Goal: Task Accomplishment & Management: Use online tool/utility

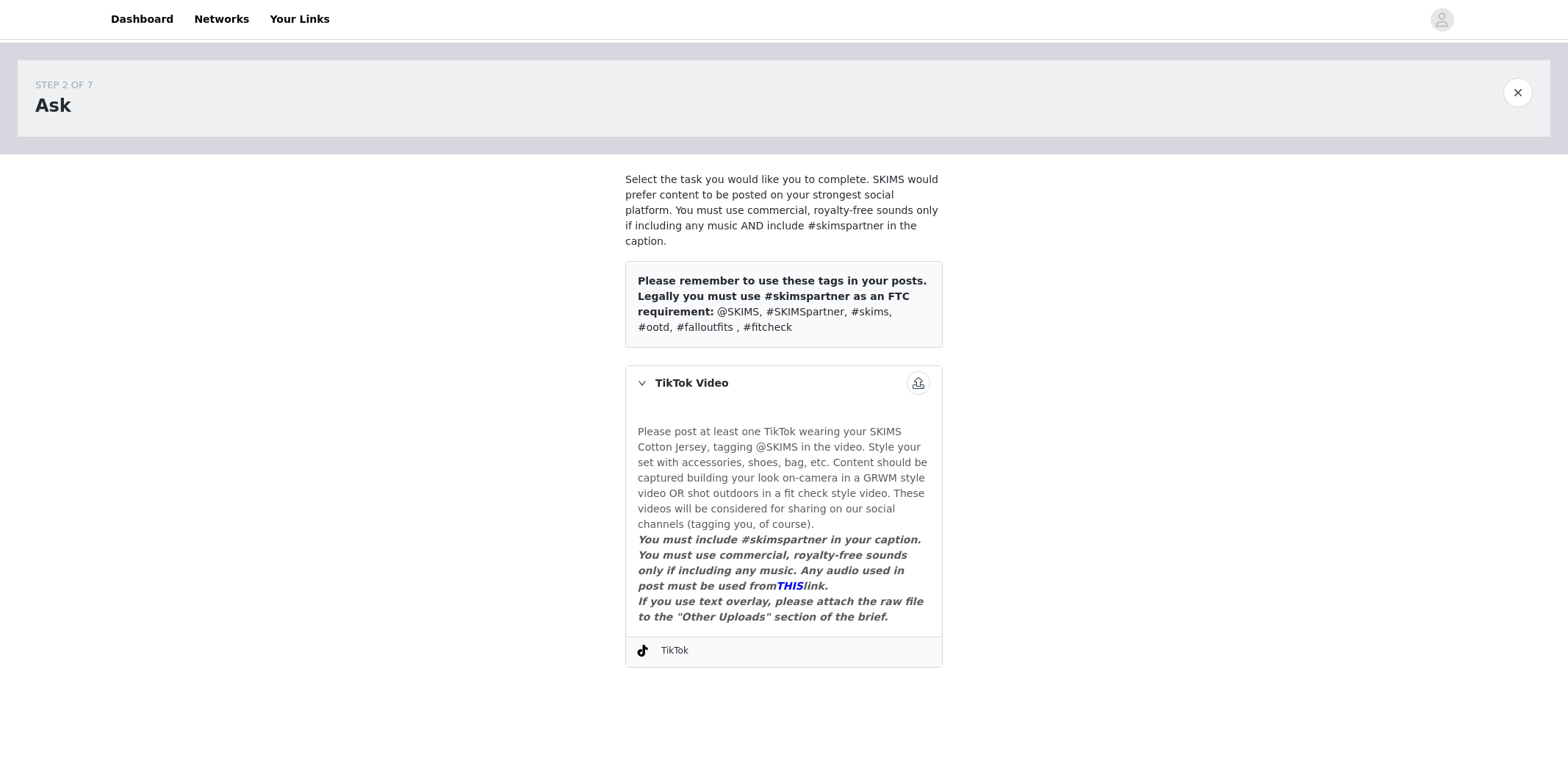
click at [923, 371] on button "button" at bounding box center [918, 382] width 23 height 23
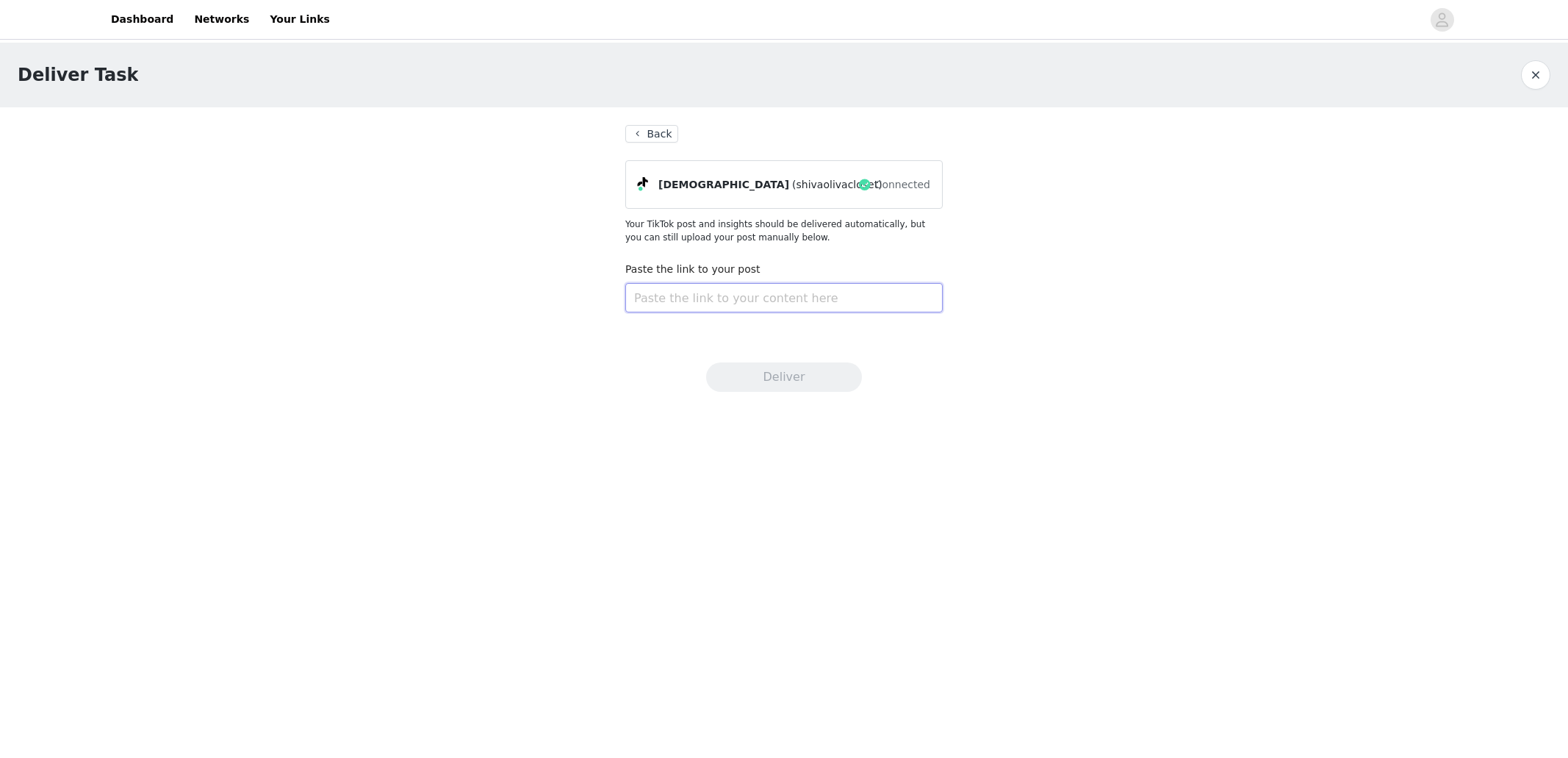
click at [766, 286] on input "text" at bounding box center [784, 297] width 317 height 29
paste input "https://www.tiktok.com/@shivaolivacloset/video/7555915069033336086?is_from_weba…"
type input "https://www.tiktok.com/@shivaolivacloset/video/7555915069033336086?is_from_weba…"
click at [849, 374] on button "Deliver" at bounding box center [784, 377] width 156 height 29
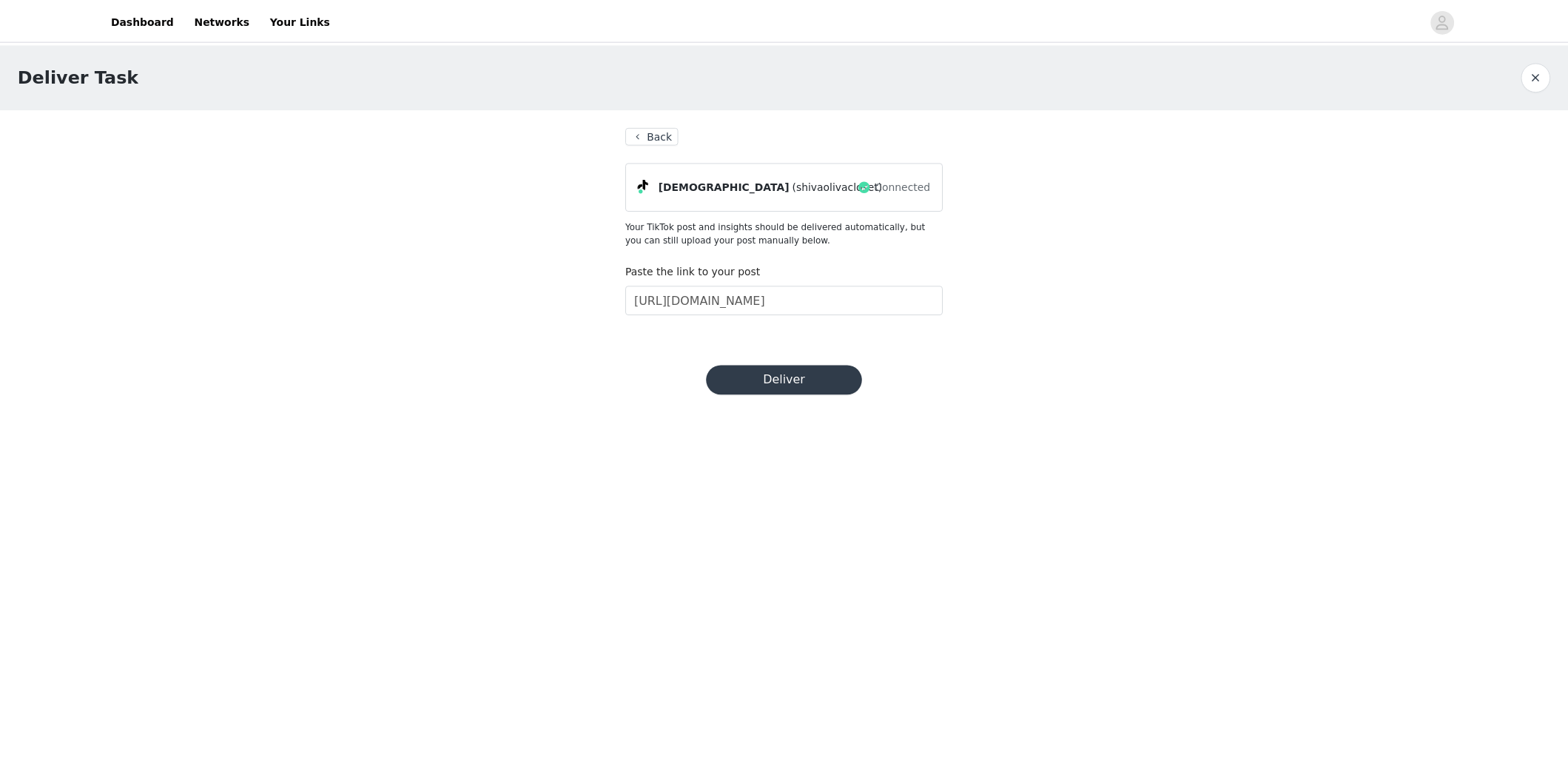
scroll to position [0, 0]
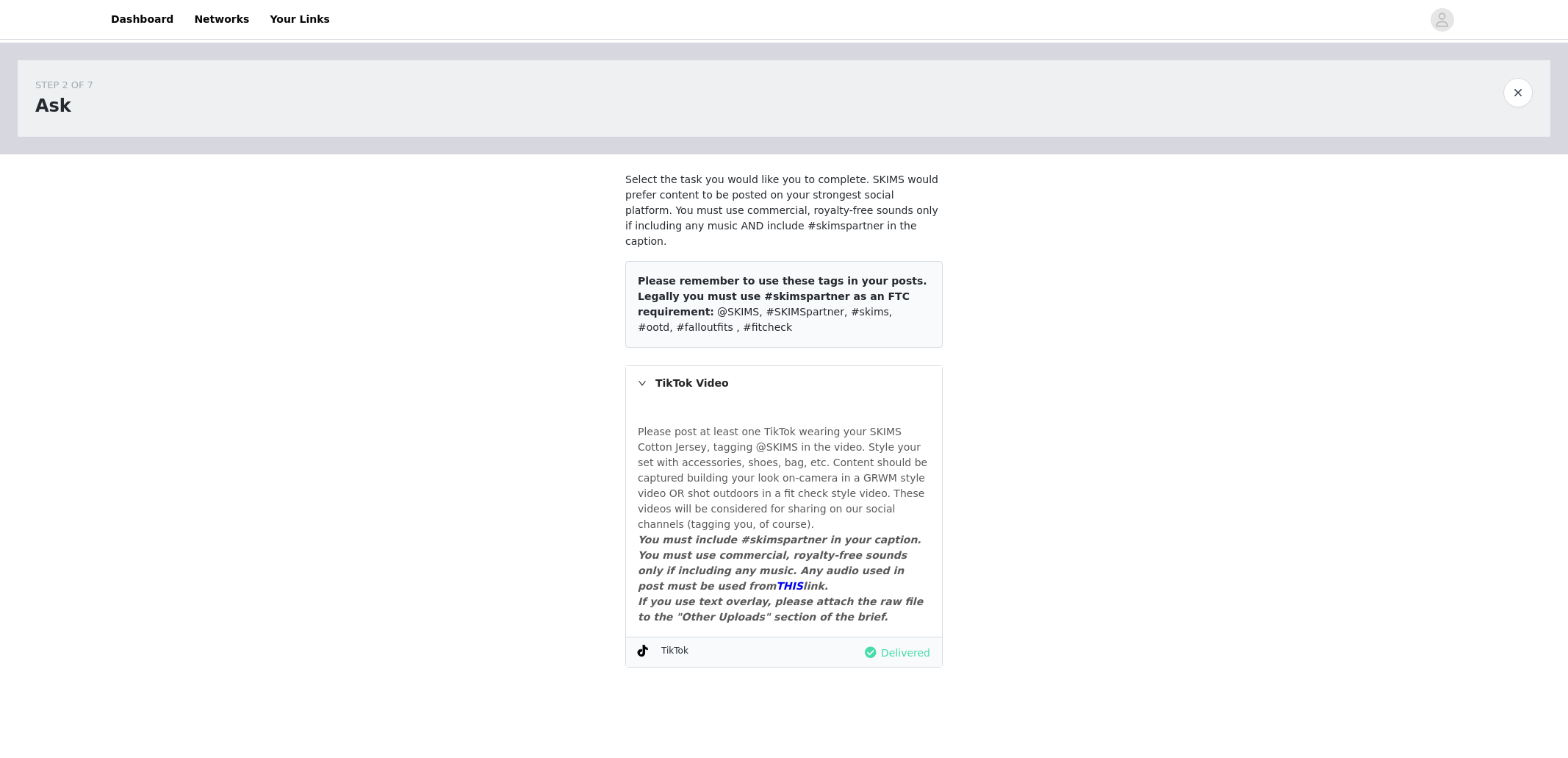
click at [1515, 95] on button "button" at bounding box center [1517, 92] width 29 height 29
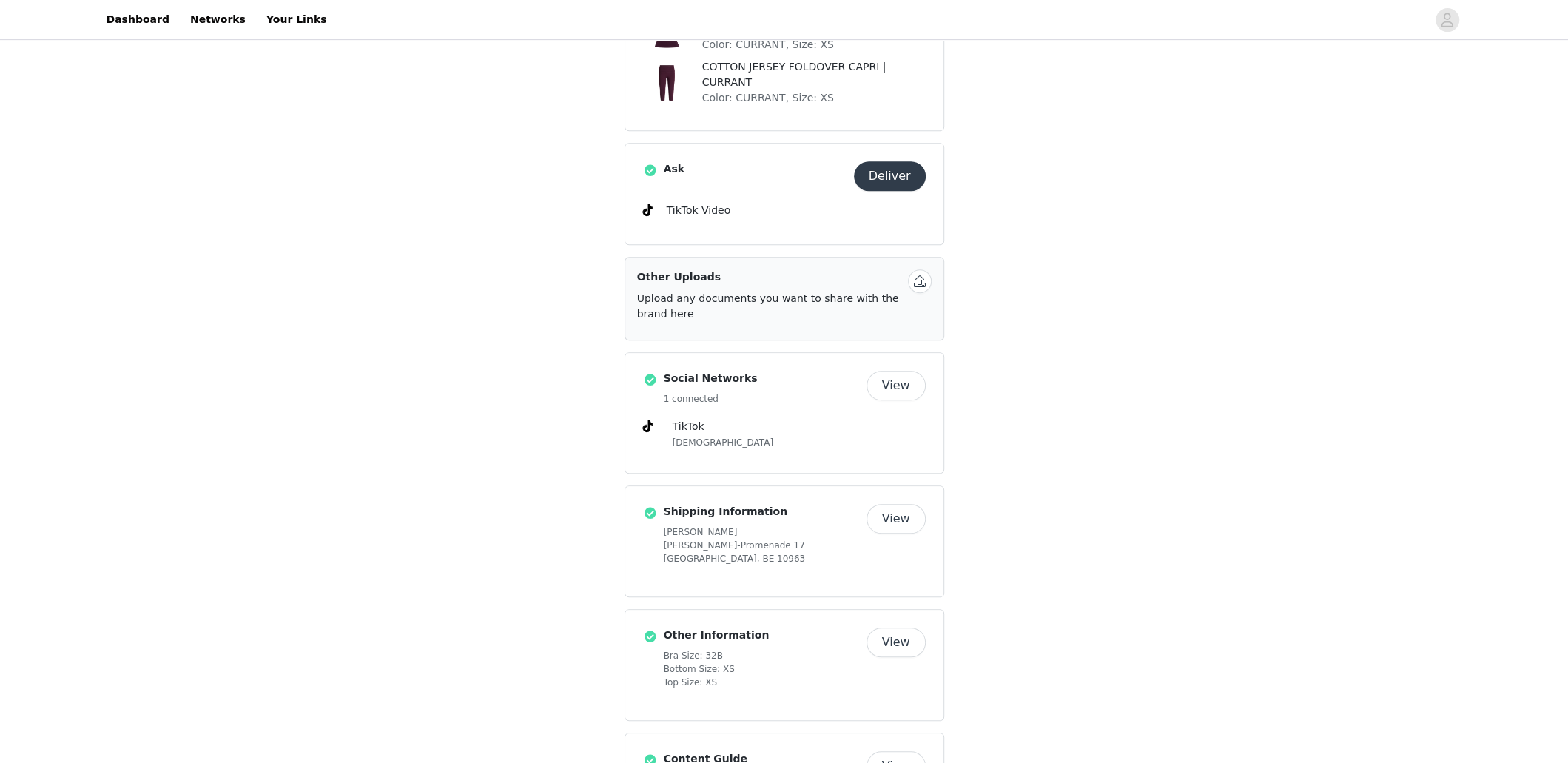
scroll to position [545, 0]
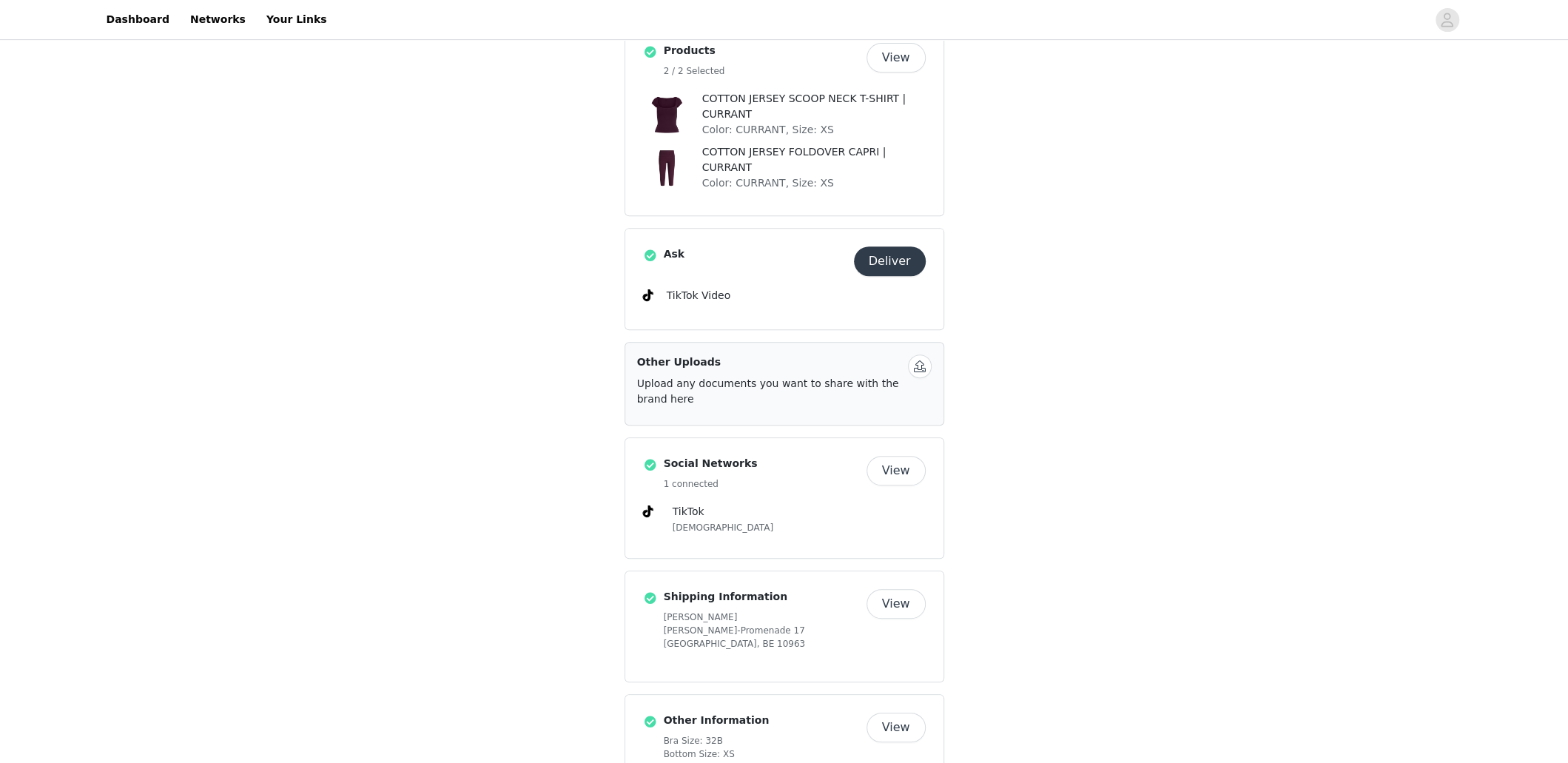
scroll to position [441, 0]
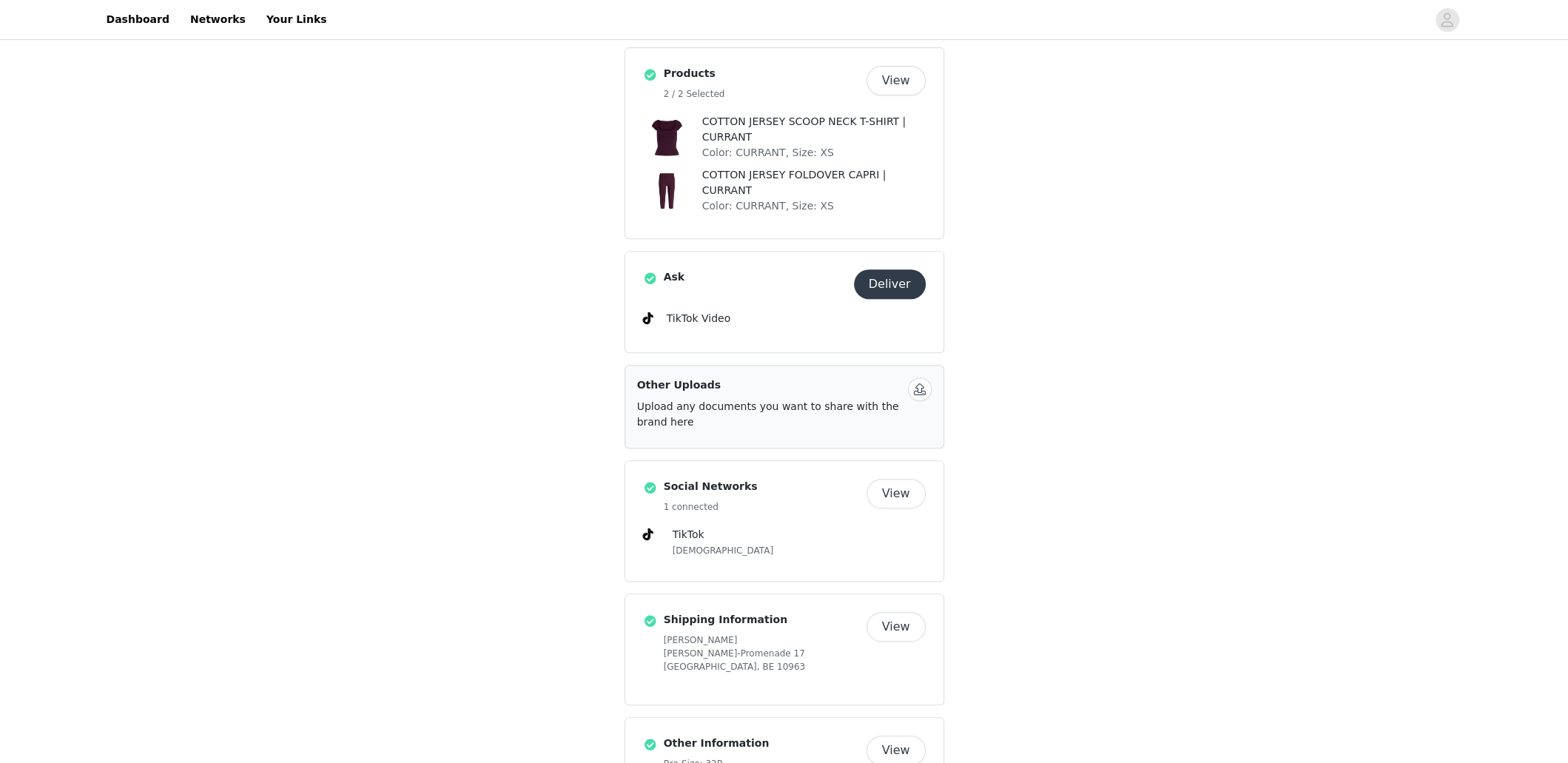
click at [907, 269] on button "Deliver" at bounding box center [890, 284] width 72 height 29
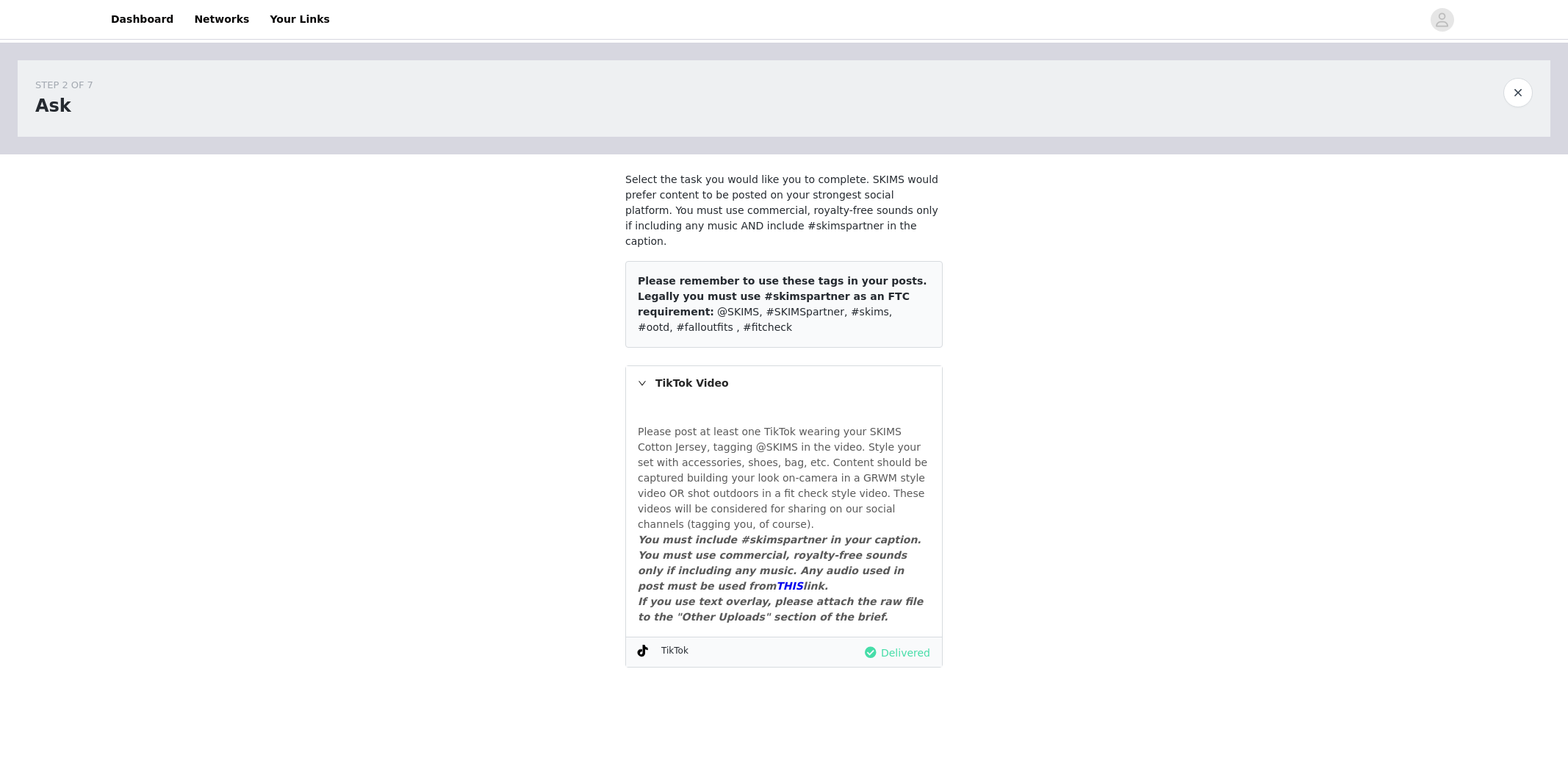
click at [1524, 96] on button "button" at bounding box center [1517, 92] width 29 height 29
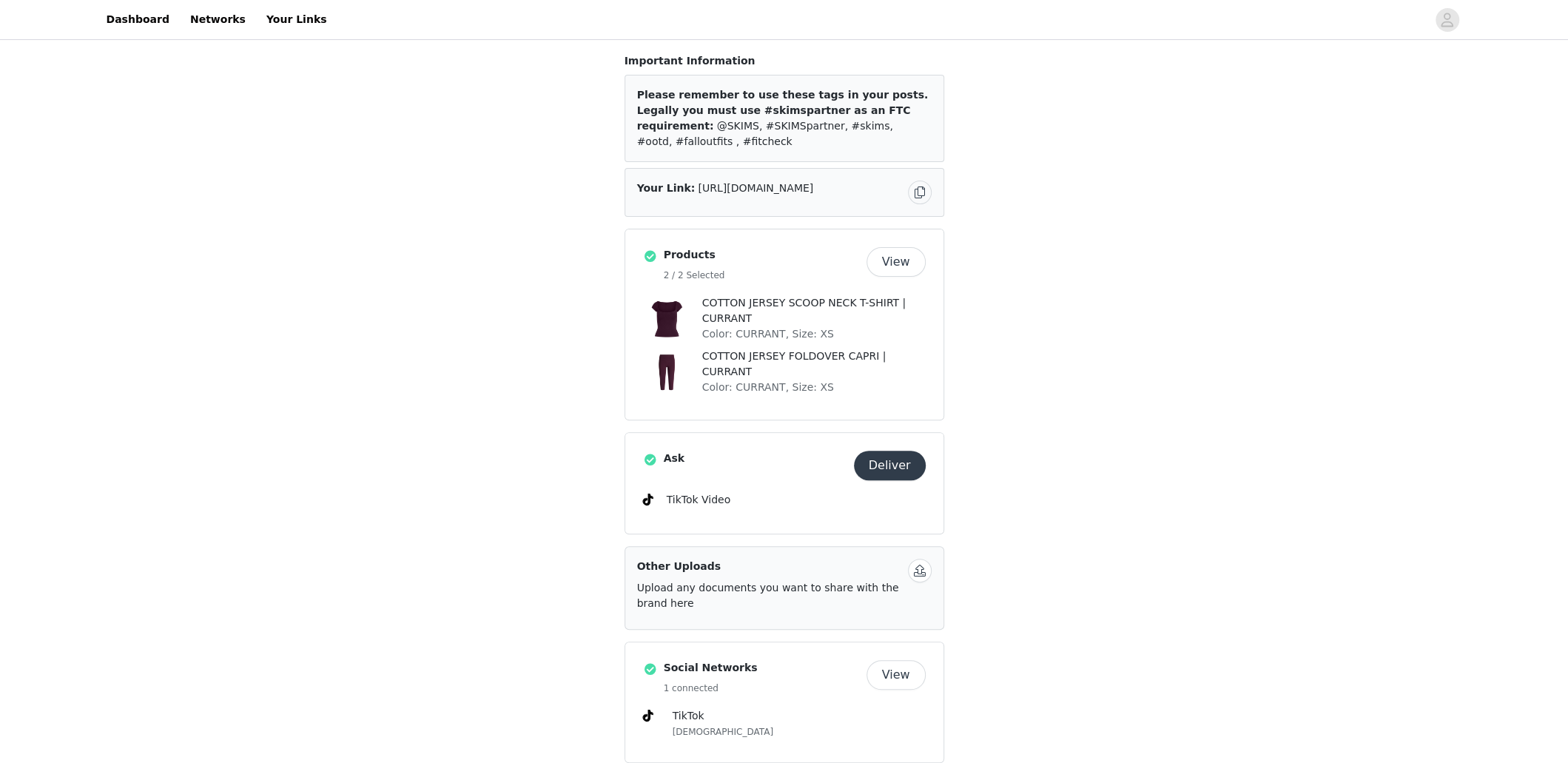
scroll to position [296, 0]
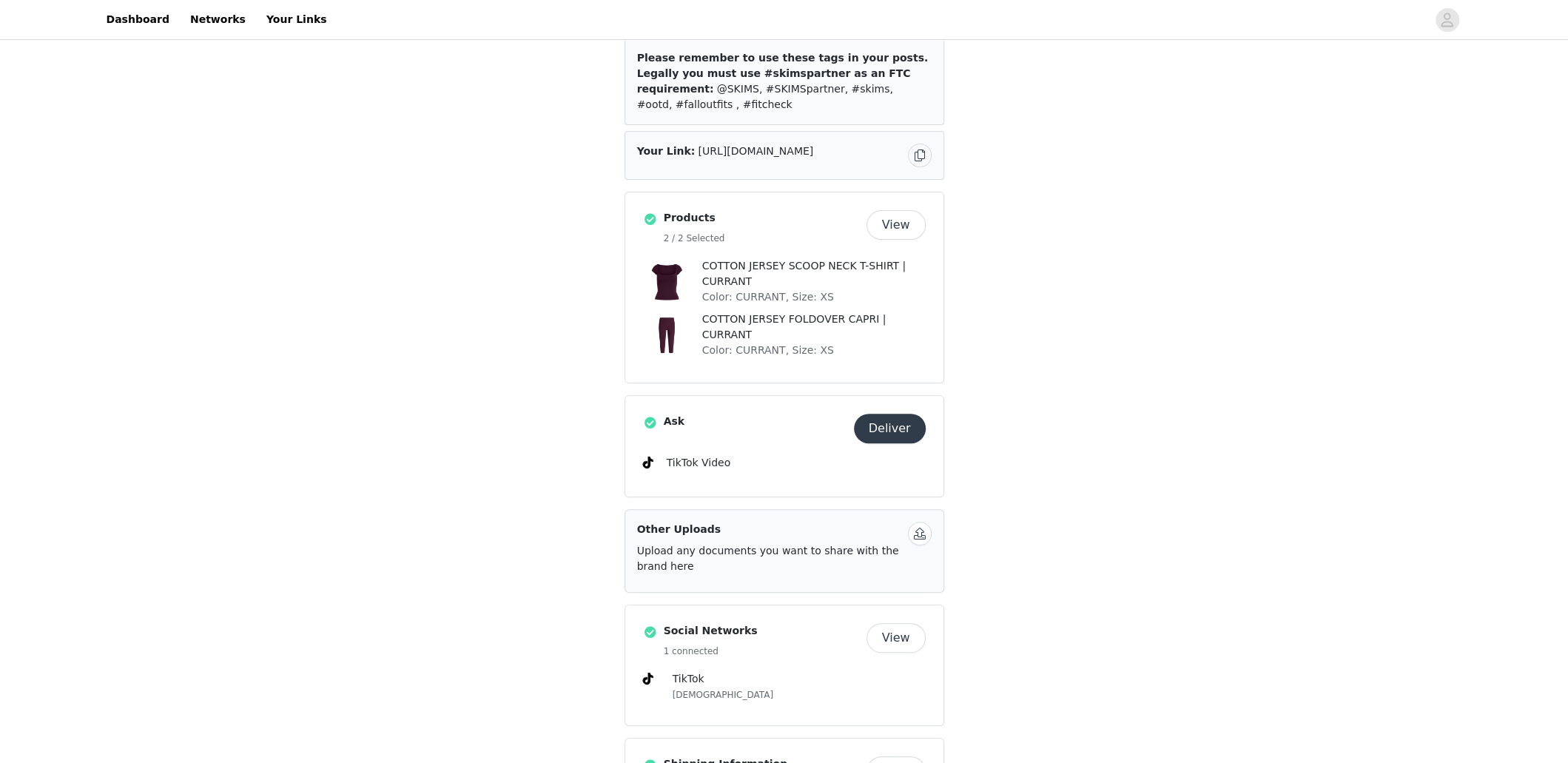
click at [1192, 488] on div "SKIMS SKIMS COTTON JERSEY Overview Refresh your cotton collection this fall wit…" at bounding box center [784, 468] width 1568 height 1443
